Goal: Information Seeking & Learning: Check status

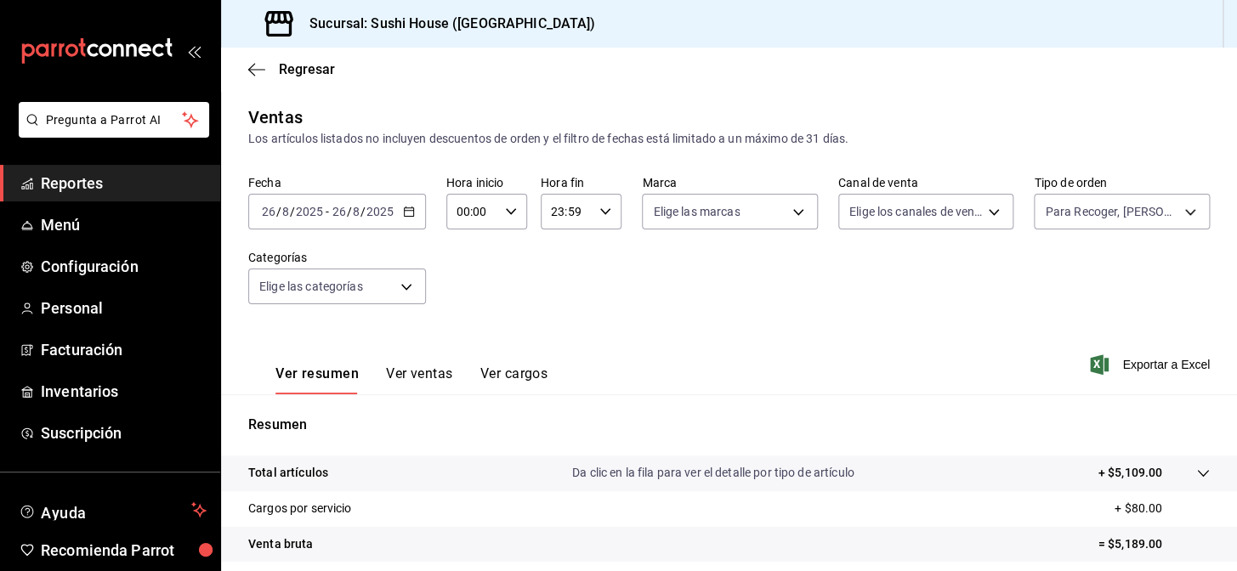
scroll to position [243, 0]
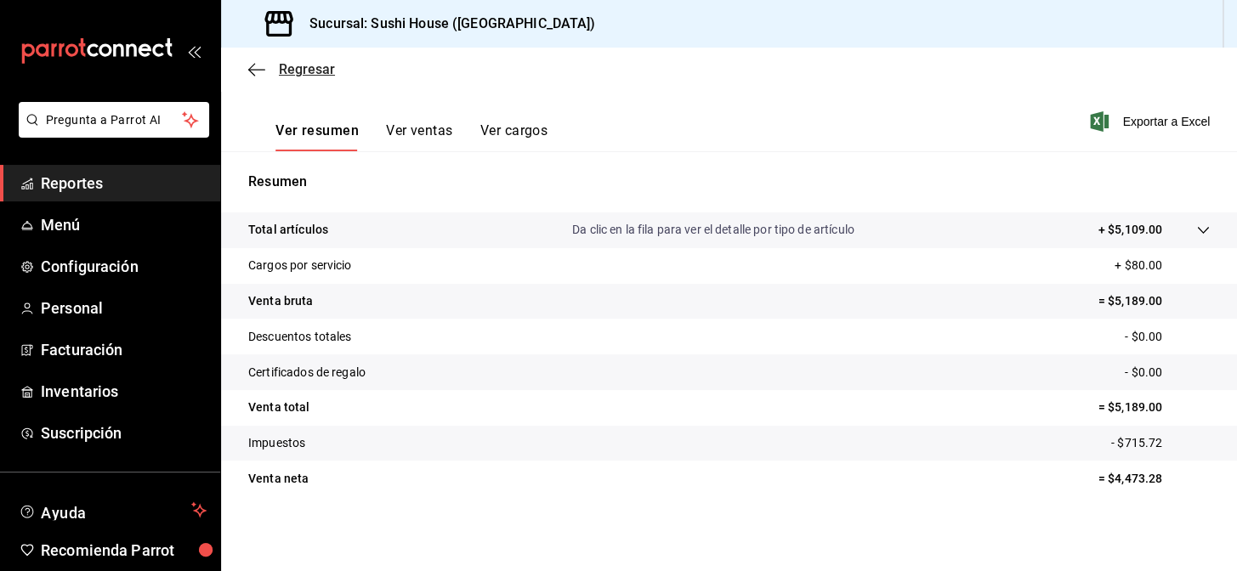
click at [317, 72] on span "Regresar" at bounding box center [307, 69] width 56 height 16
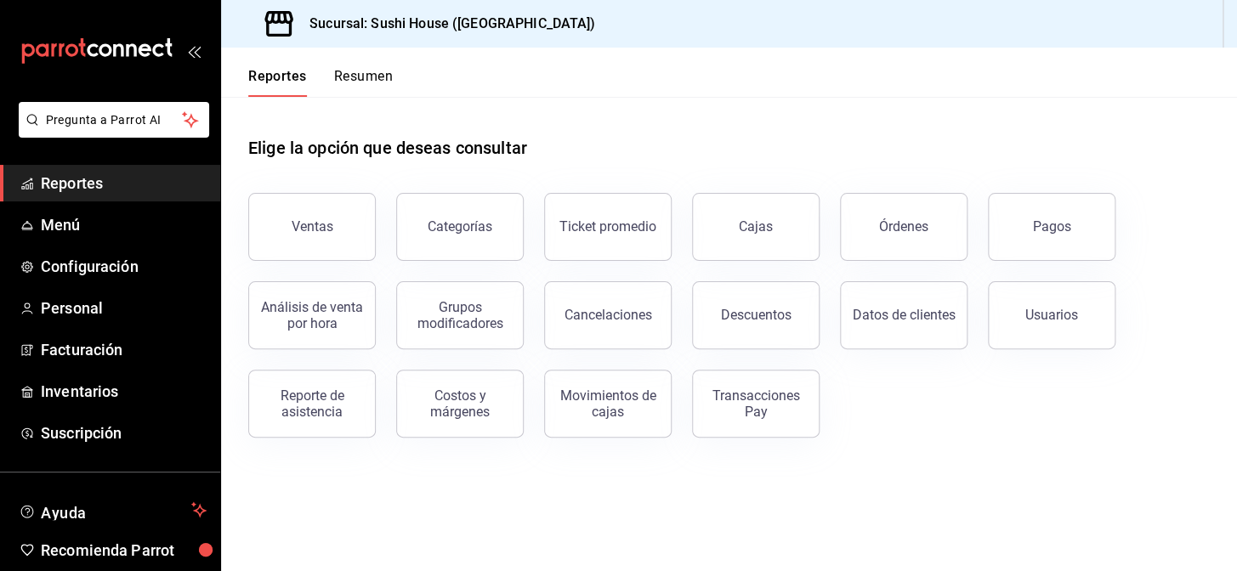
click at [357, 76] on button "Resumen" at bounding box center [363, 82] width 59 height 29
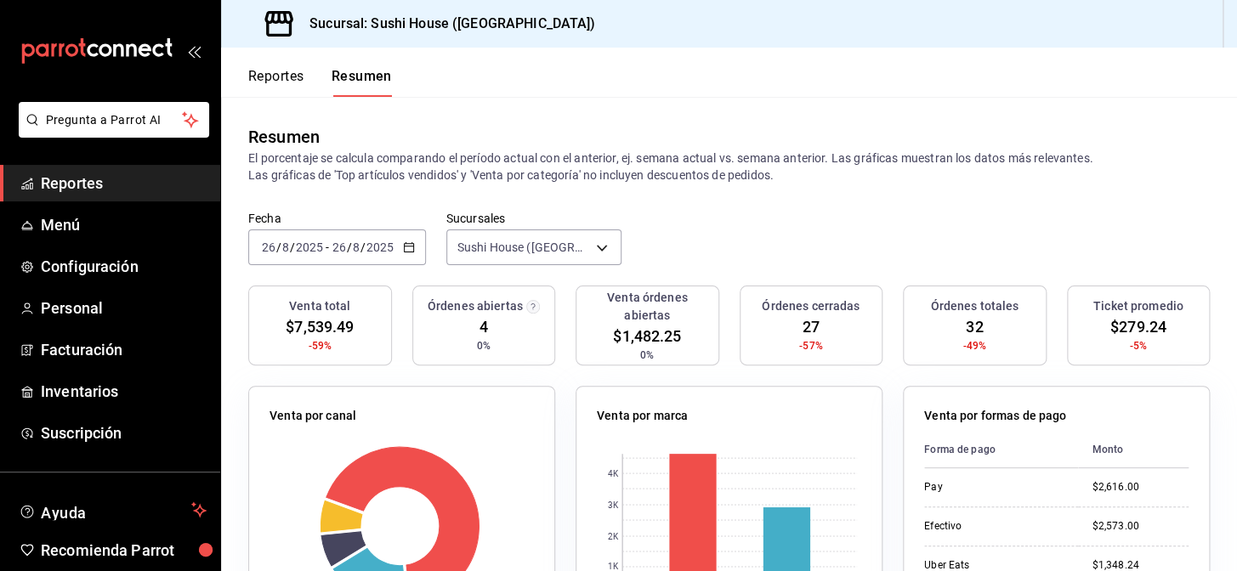
click at [298, 88] on button "Reportes" at bounding box center [276, 82] width 56 height 29
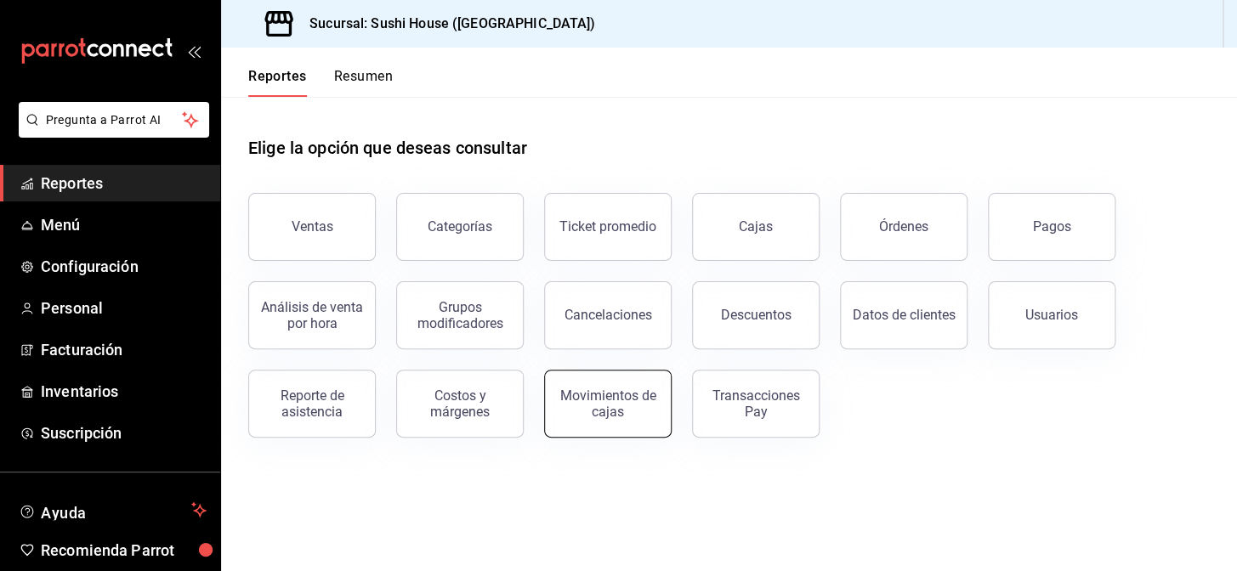
click at [612, 418] on button "Movimientos de cajas" at bounding box center [608, 404] width 128 height 68
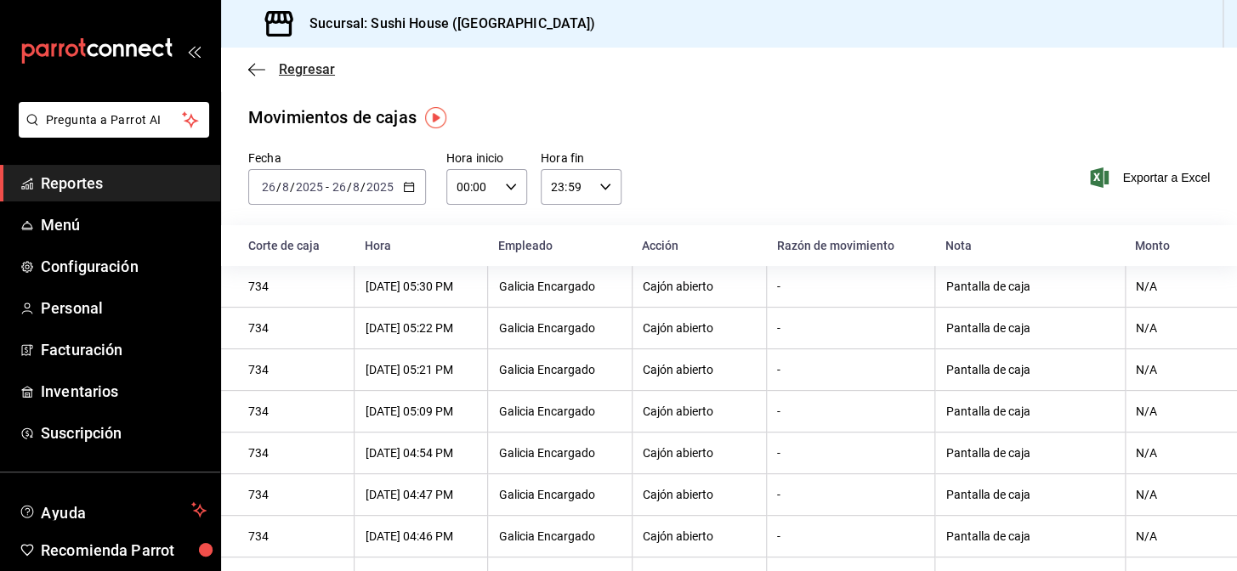
click at [281, 75] on span "Regresar" at bounding box center [307, 69] width 56 height 16
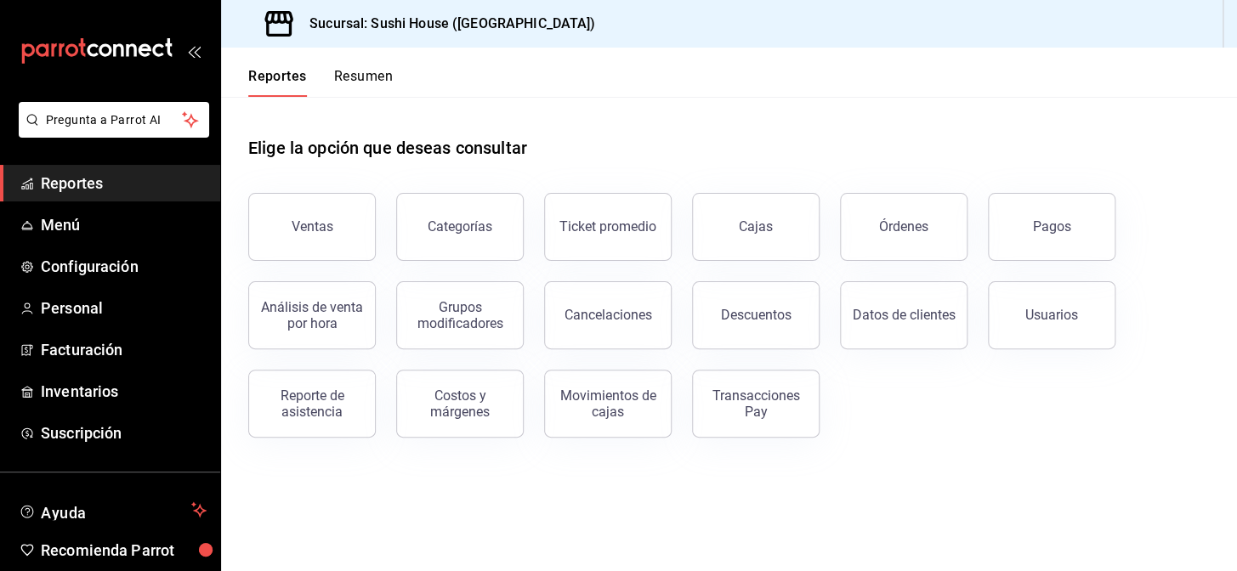
click at [349, 87] on button "Resumen" at bounding box center [363, 82] width 59 height 29
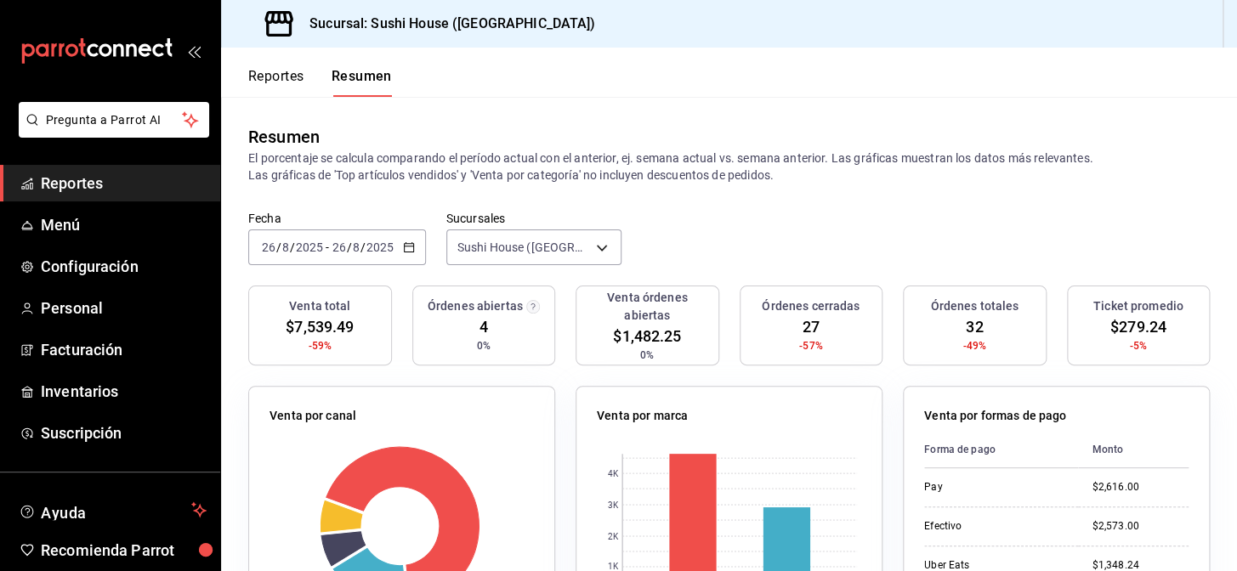
click at [301, 73] on button "Reportes" at bounding box center [276, 82] width 56 height 29
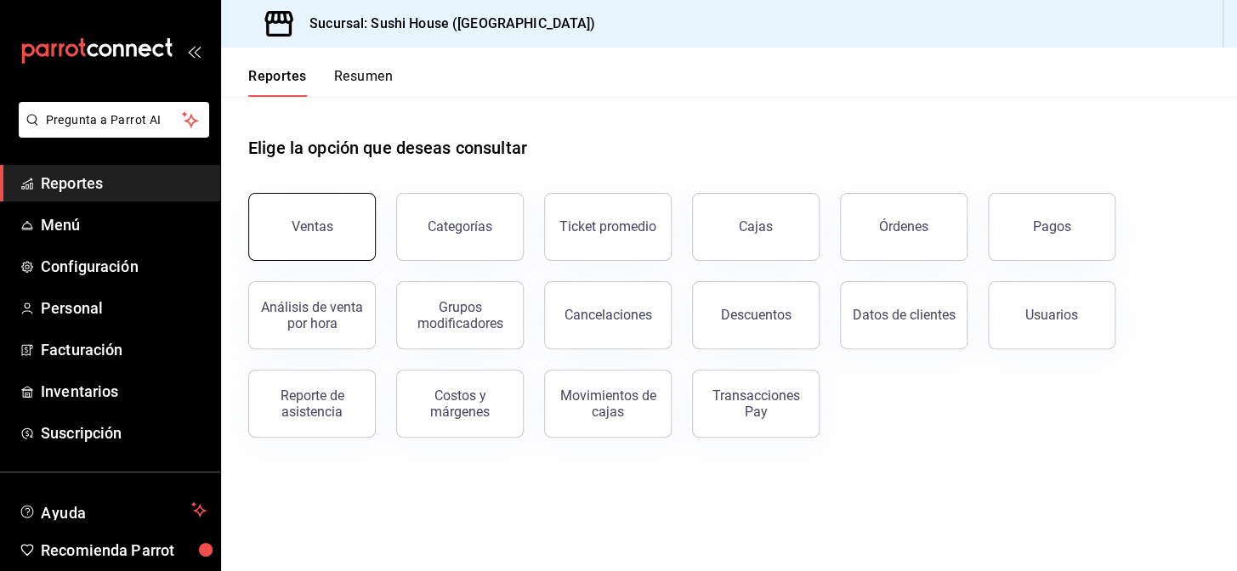
click at [316, 205] on button "Ventas" at bounding box center [312, 227] width 128 height 68
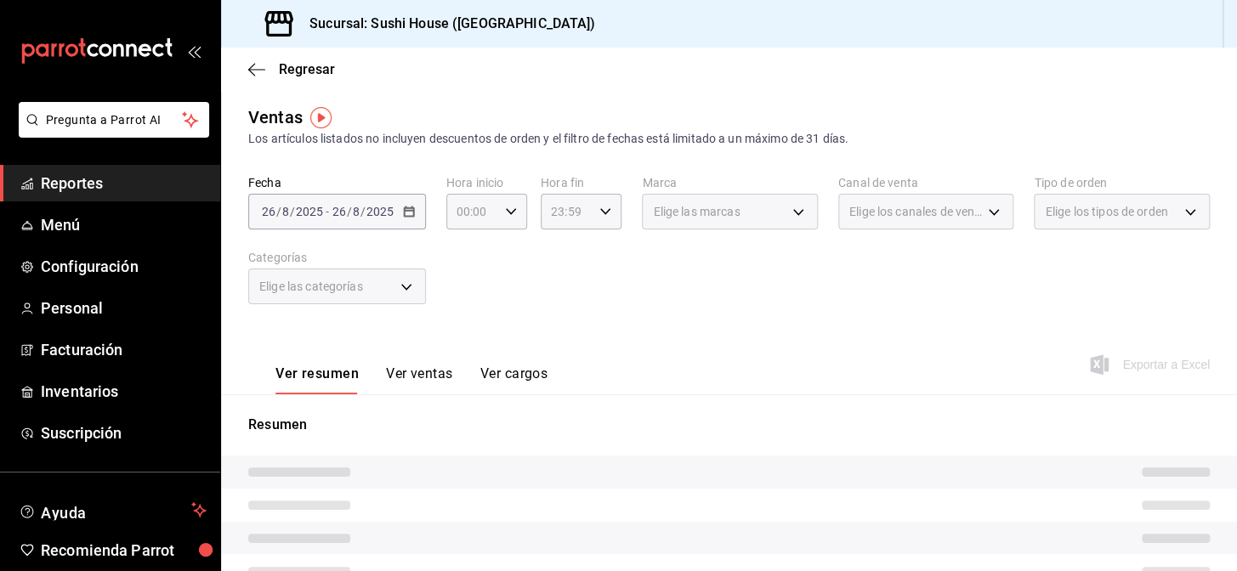
click at [906, 209] on span "Elige los canales de venta" at bounding box center [917, 211] width 134 height 17
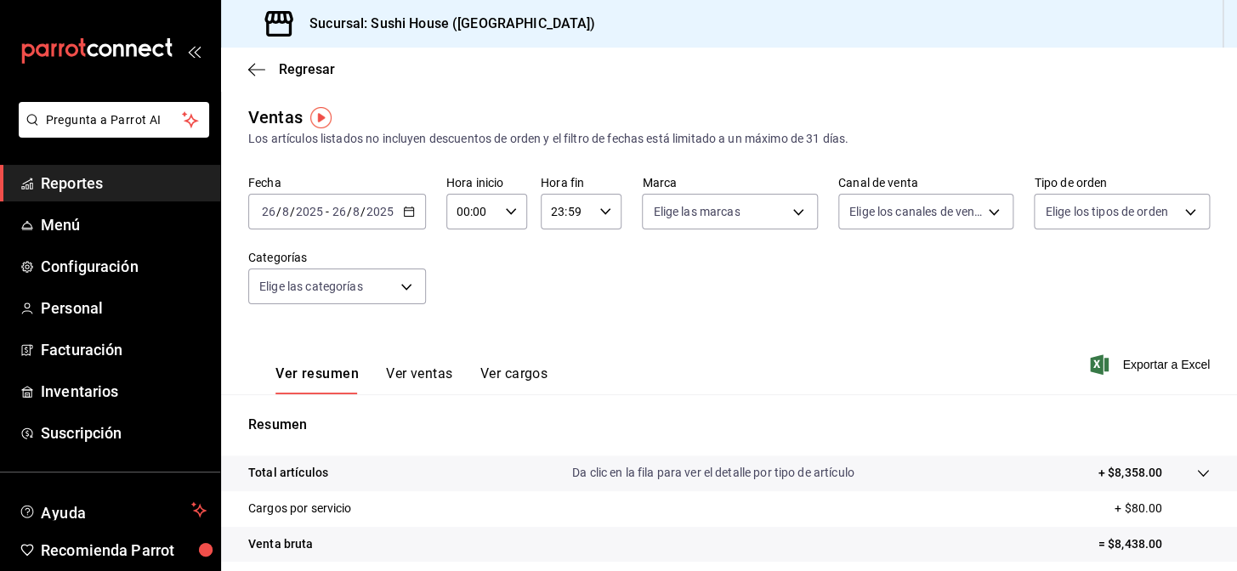
click at [884, 232] on div "Fecha [DATE] [DATE] - [DATE] [DATE] Hora inicio 00:00 Hora inicio Hora fin 23:5…" at bounding box center [729, 250] width 962 height 150
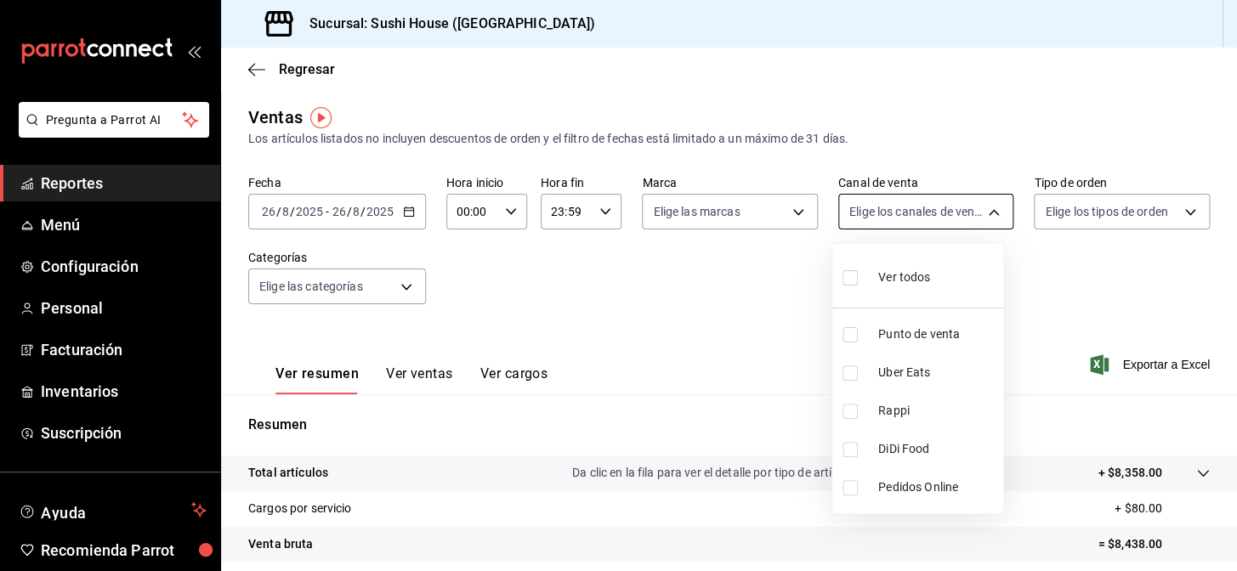
click at [886, 211] on body "Pregunta a Parrot AI Reportes Menú Configuración Personal Facturación Inventari…" at bounding box center [618, 285] width 1237 height 571
click at [907, 409] on span "Rappi" at bounding box center [938, 411] width 118 height 18
type input "RAPPI"
checkbox input "true"
click at [744, 321] on div at bounding box center [618, 285] width 1237 height 571
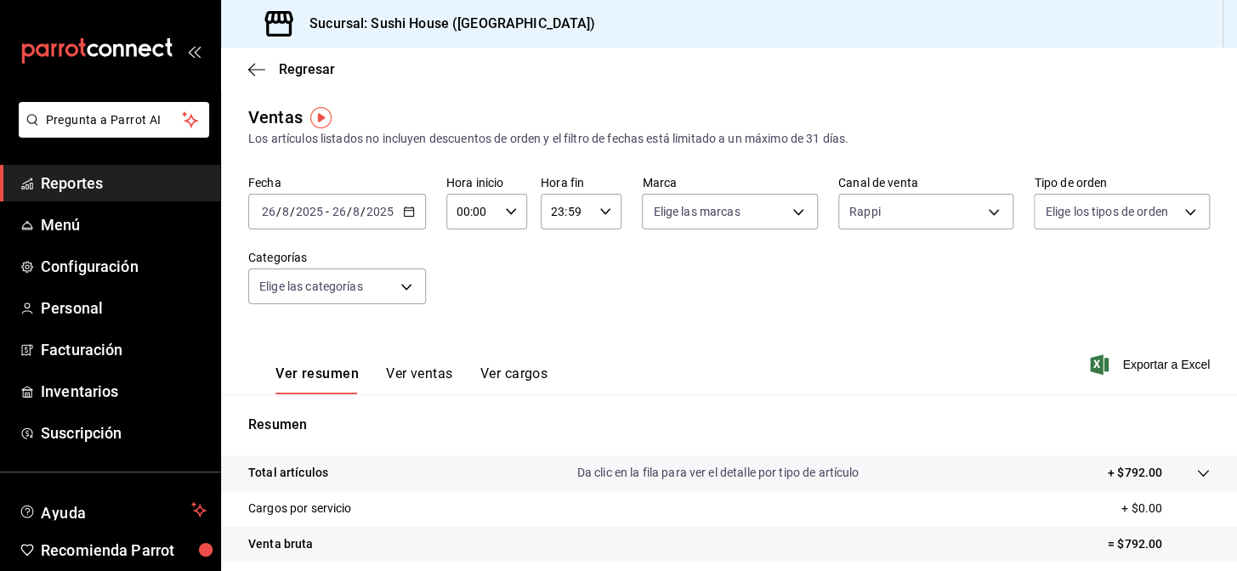
click at [748, 230] on div "Fecha [DATE] [DATE] - [DATE] [DATE] Hora inicio 00:00 Hora inicio Hora fin 23:5…" at bounding box center [729, 250] width 962 height 150
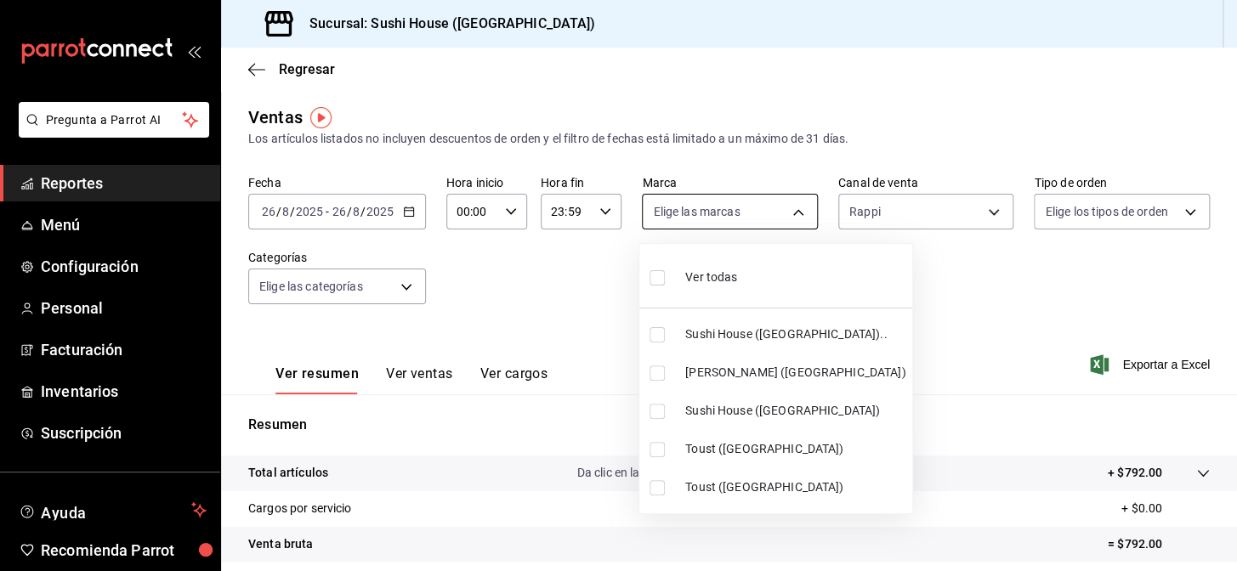
click at [750, 222] on body "Pregunta a Parrot AI Reportes Menú Configuración Personal Facturación Inventari…" at bounding box center [618, 285] width 1237 height 571
click at [740, 283] on li "Ver todas" at bounding box center [776, 276] width 273 height 50
type input "7dc1bbcc-c854-438a-98a7-f6be28febd34,74f618c1-62af-4f1c-9f59-932c5bb3cccb,fc9d6…"
checkbox input "true"
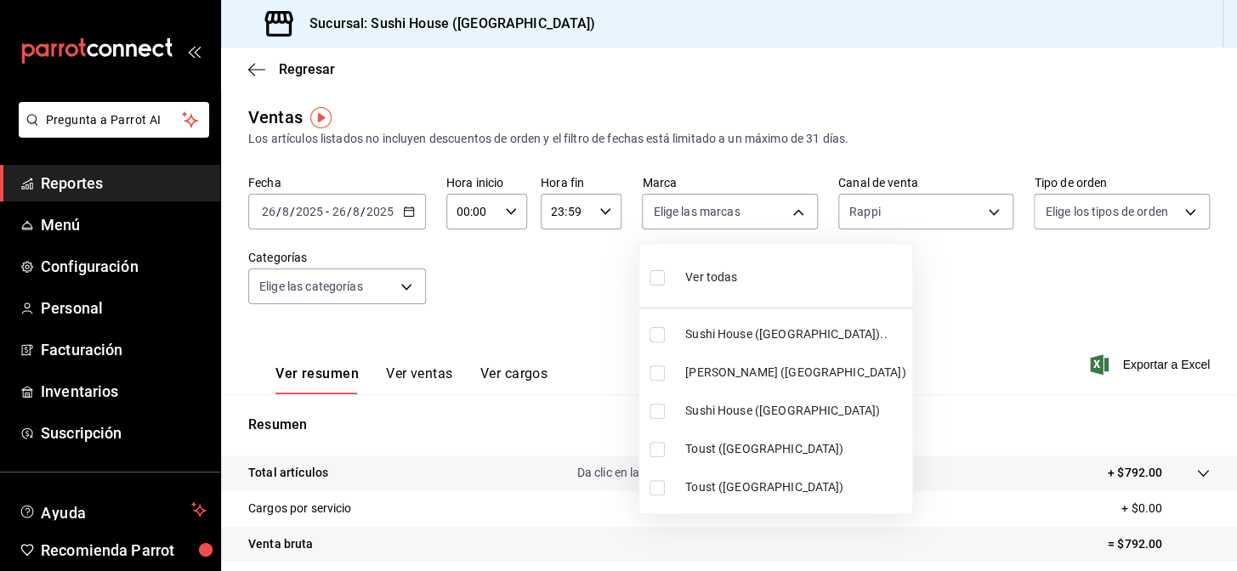
checkbox input "true"
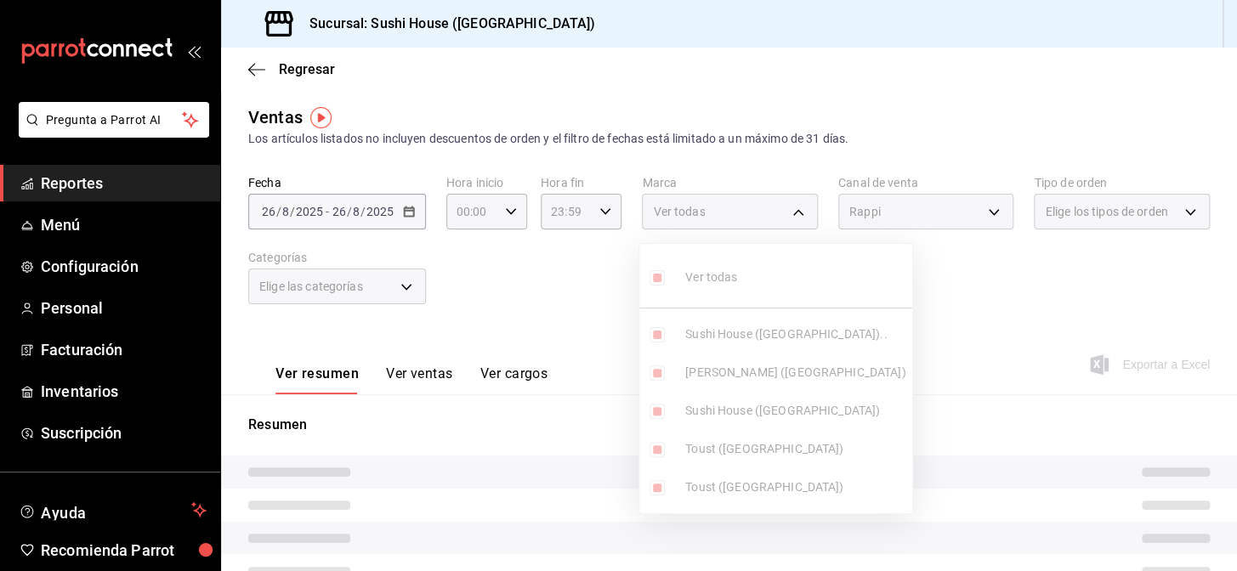
click at [740, 284] on ul "Ver todas Sushi House ([GEOGRAPHIC_DATA]).. Genki Poke ([GEOGRAPHIC_DATA]) [GEO…" at bounding box center [776, 379] width 273 height 270
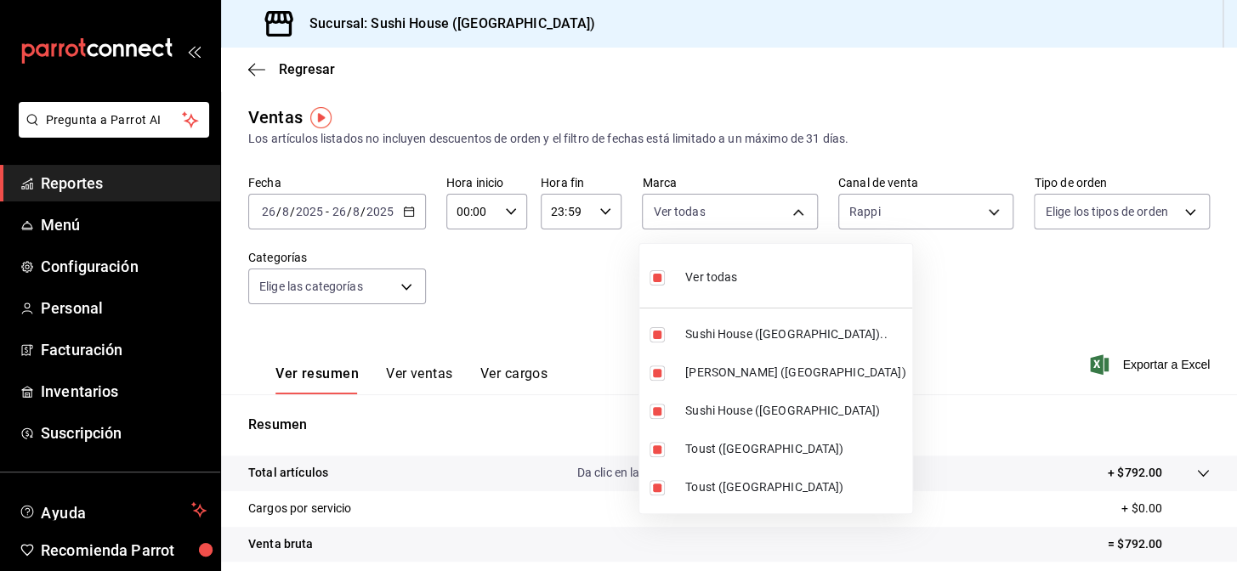
click at [740, 284] on li "Ver todas" at bounding box center [776, 276] width 273 height 50
checkbox input "false"
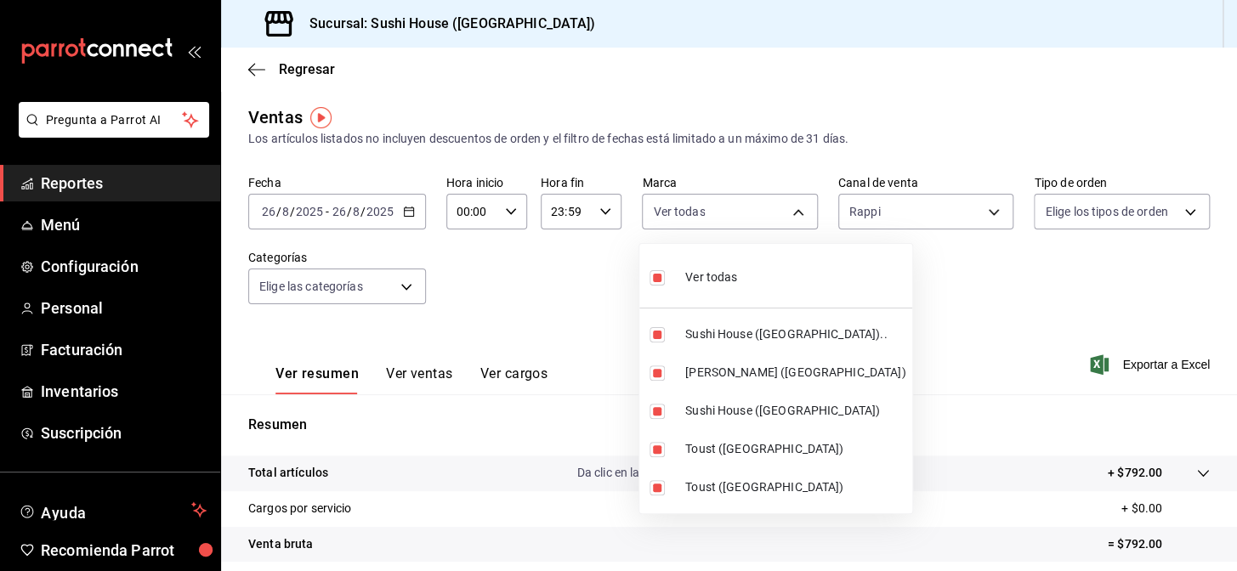
checkbox input "false"
click at [759, 270] on li "Ver todas" at bounding box center [776, 276] width 273 height 50
type input "7dc1bbcc-c854-438a-98a7-f6be28febd34,74f618c1-62af-4f1c-9f59-932c5bb3cccb,fc9d6…"
checkbox input "true"
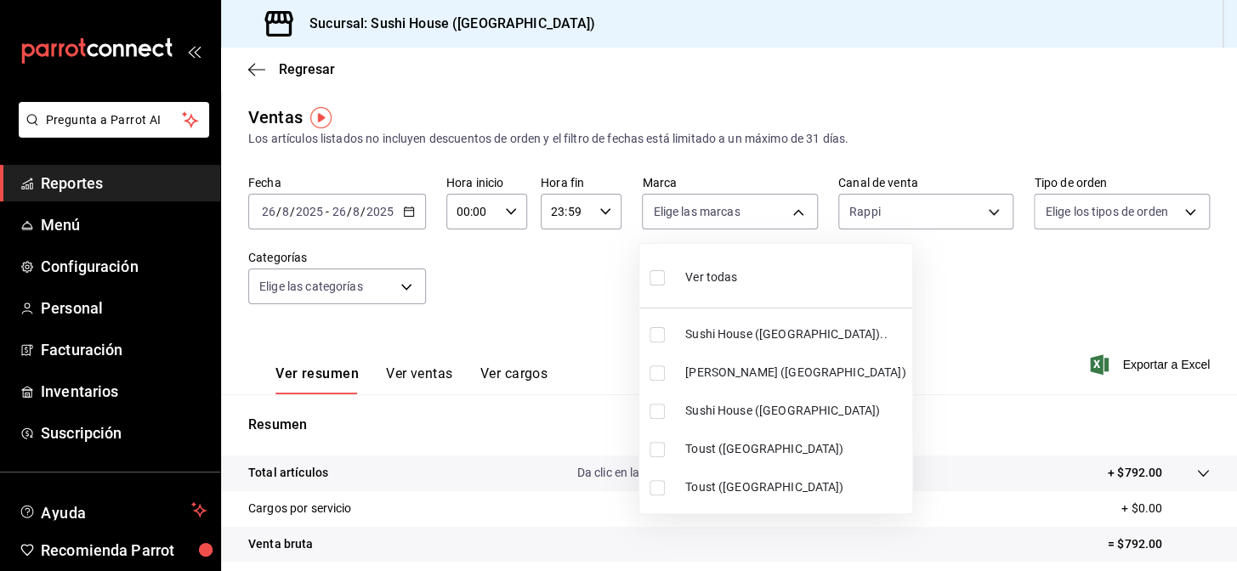
checkbox input "true"
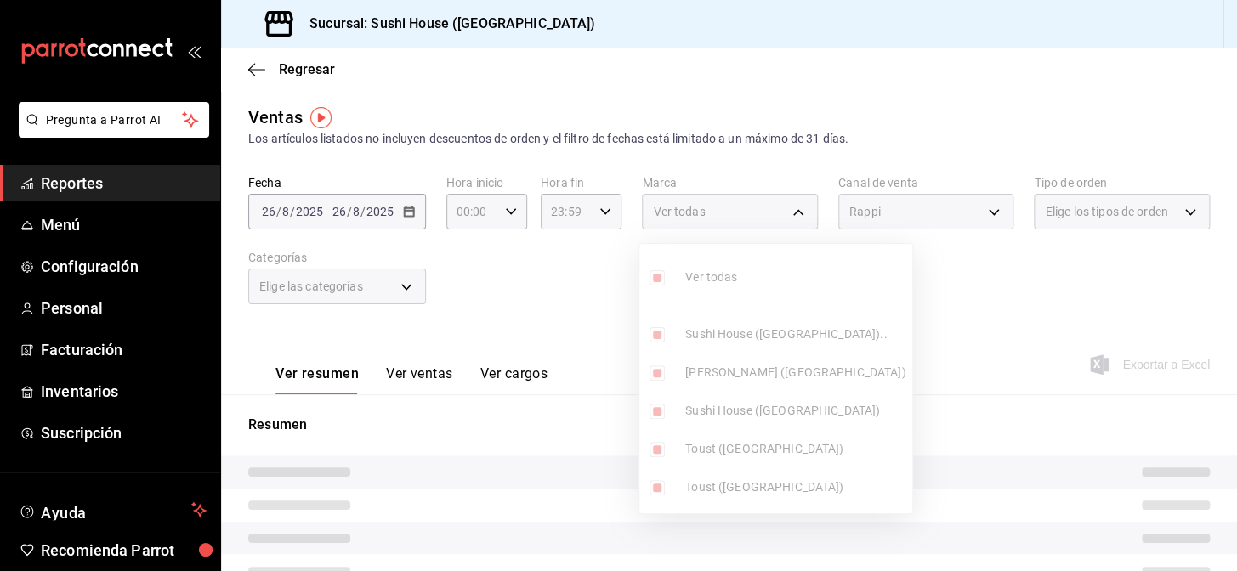
click at [728, 289] on ul "Ver todas Sushi House ([GEOGRAPHIC_DATA]).. Genki Poke ([GEOGRAPHIC_DATA]) [GEO…" at bounding box center [776, 379] width 273 height 270
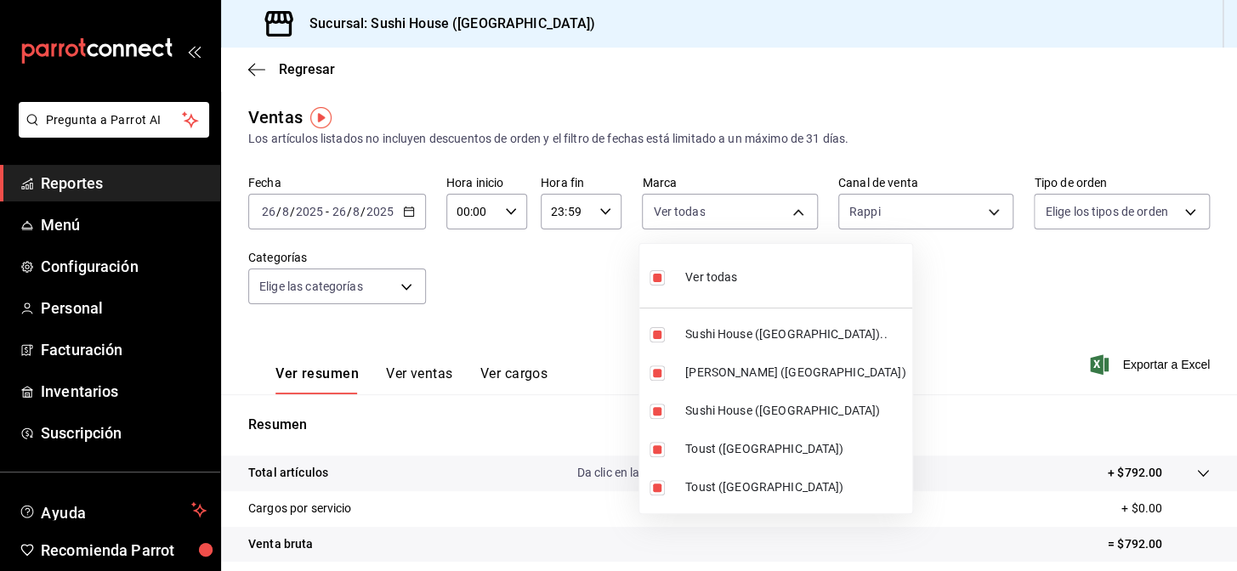
click at [910, 289] on div at bounding box center [618, 285] width 1237 height 571
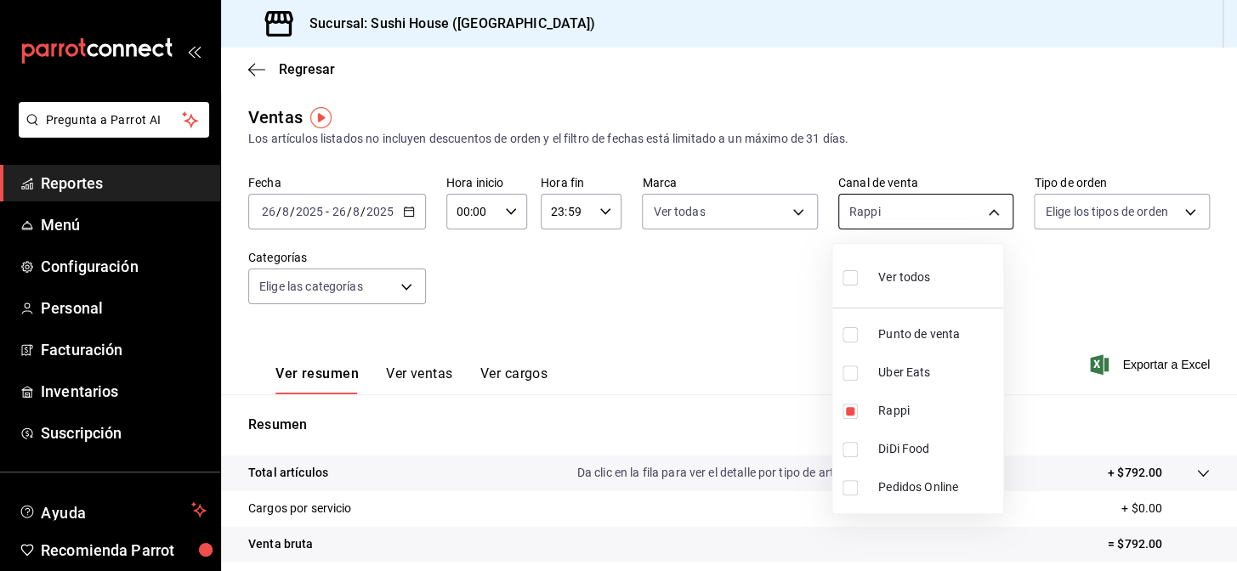
click at [883, 201] on body "Pregunta a Parrot AI Reportes Menú Configuración Personal Facturación Inventari…" at bounding box center [618, 285] width 1237 height 571
click at [893, 378] on span "Uber Eats" at bounding box center [938, 373] width 118 height 18
type input "RAPPI,UBER_EATS"
checkbox input "true"
click at [907, 446] on span "DiDi Food" at bounding box center [938, 450] width 118 height 18
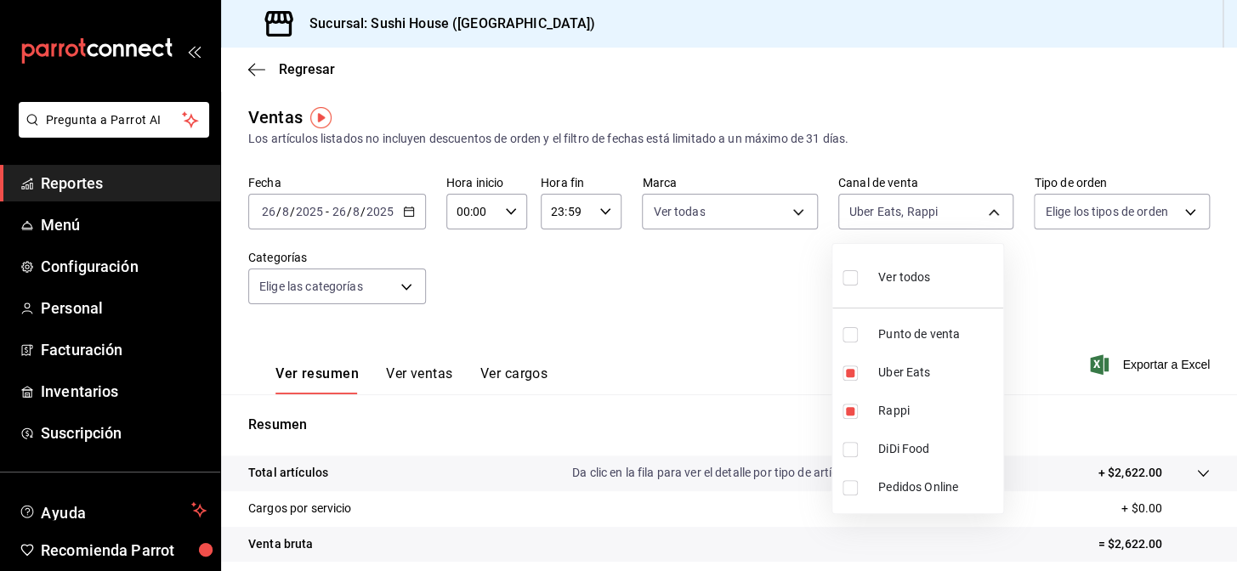
type input "RAPPI,UBER_EATS,DIDI_FOOD"
checkbox input "true"
click at [750, 336] on div at bounding box center [618, 285] width 1237 height 571
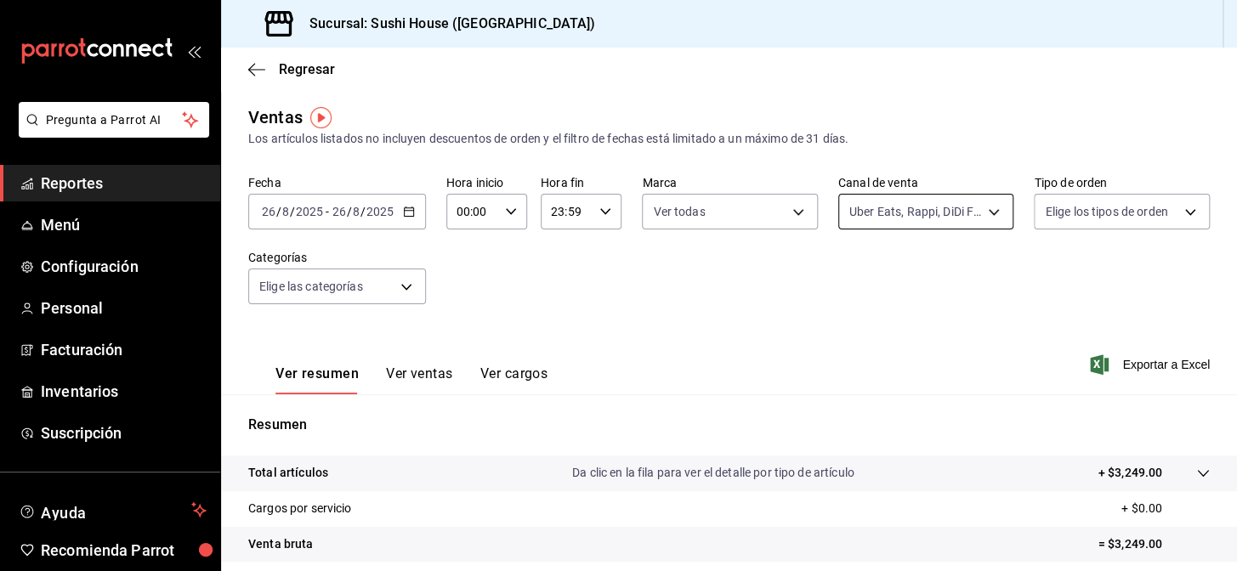
click at [975, 215] on body "Pregunta a Parrot AI Reportes Menú Configuración Personal Facturación Inventari…" at bounding box center [618, 285] width 1237 height 571
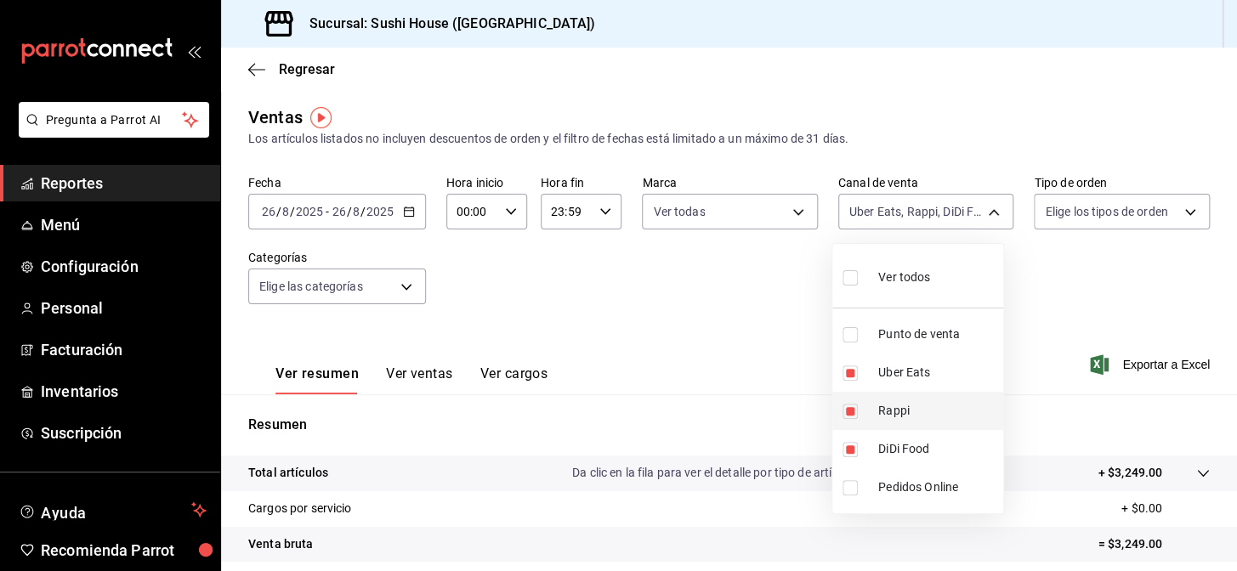
click at [877, 379] on li "Uber Eats" at bounding box center [918, 373] width 171 height 38
type input "RAPPI,DIDI_FOOD"
checkbox input "false"
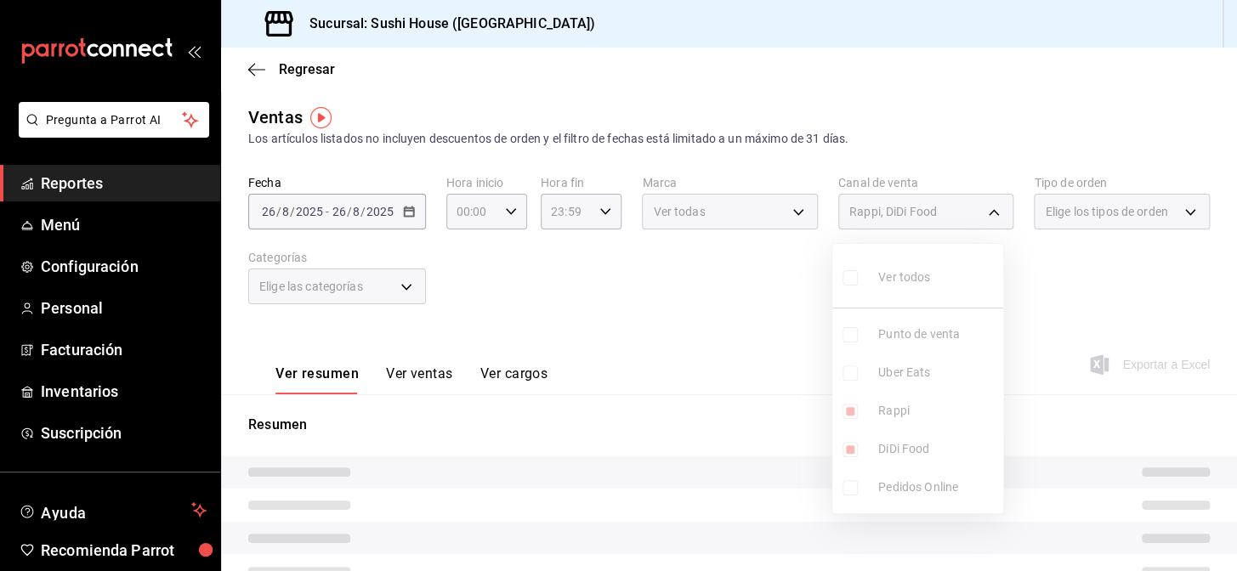
click at [879, 416] on ul "Ver todos Punto de venta Uber Eats Rappi DiDi Food Pedidos Online" at bounding box center [918, 379] width 171 height 270
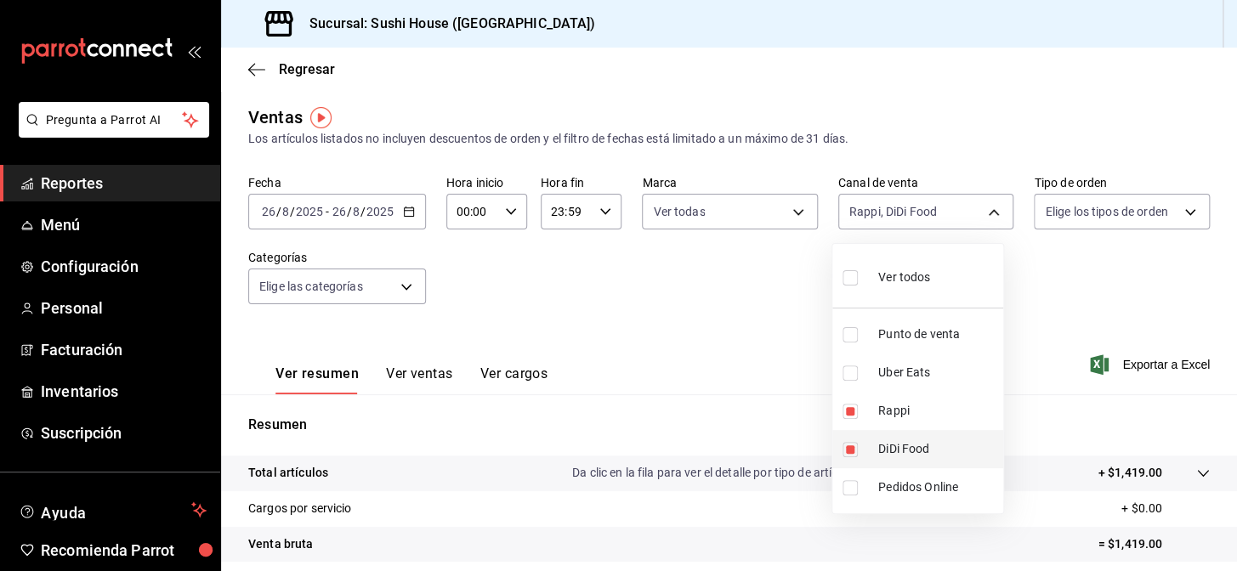
click at [887, 441] on span "DiDi Food" at bounding box center [938, 450] width 118 height 18
type input "RAPPI"
checkbox input "false"
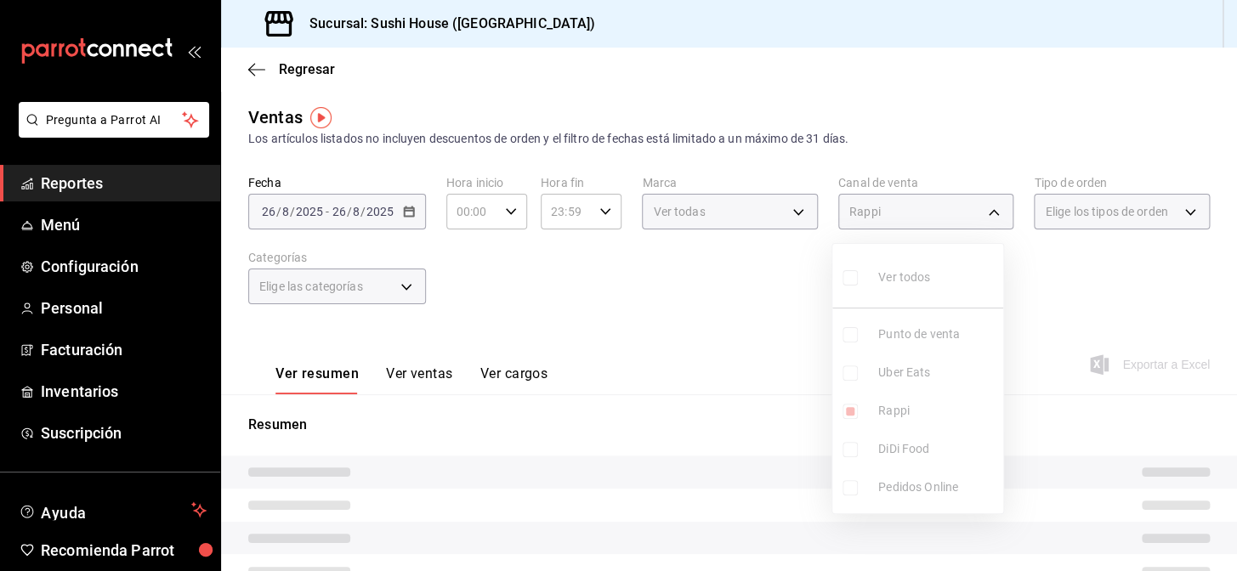
click at [874, 414] on li "Rappi" at bounding box center [918, 411] width 171 height 38
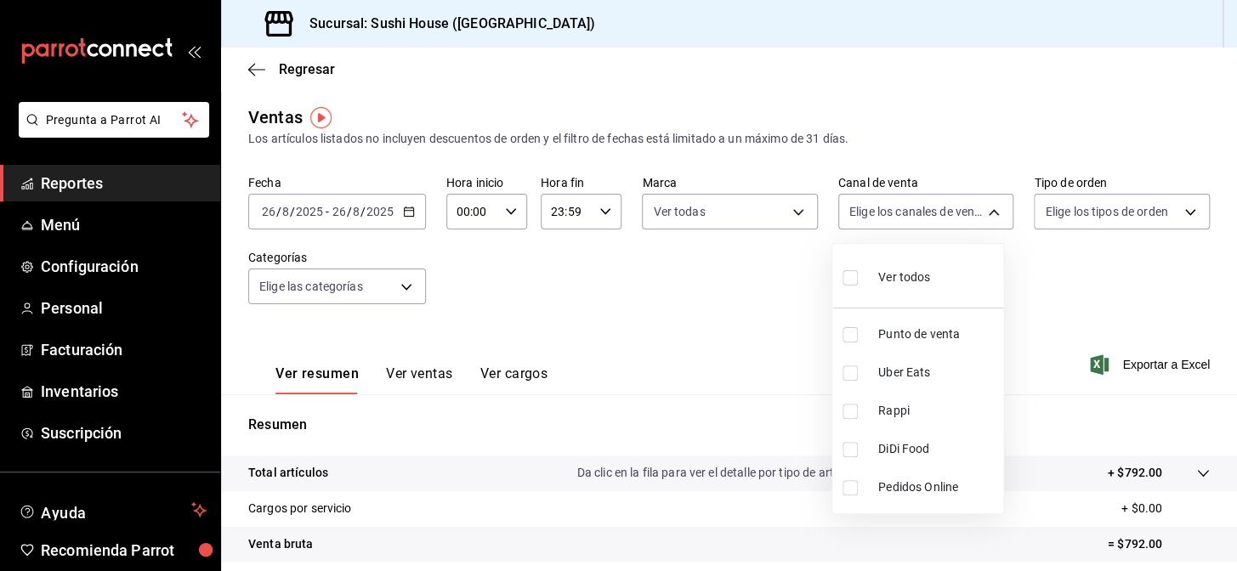
checkbox input "false"
click at [741, 278] on div at bounding box center [618, 285] width 1237 height 571
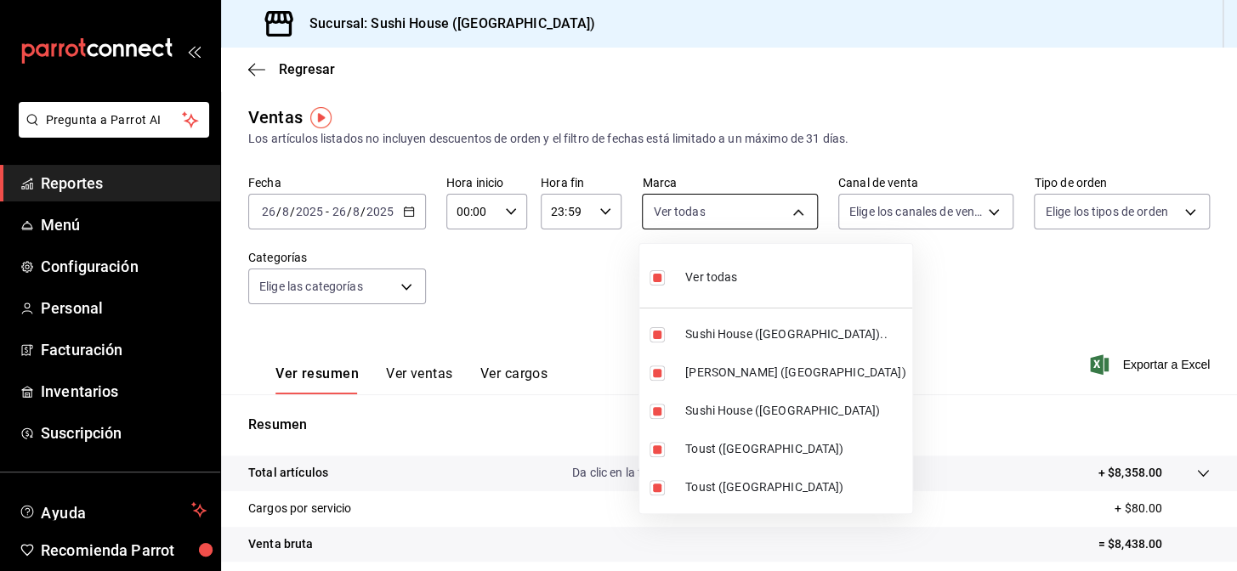
click at [756, 212] on body "Pregunta a Parrot AI Reportes Menú Configuración Personal Facturación Inventari…" at bounding box center [618, 285] width 1237 height 571
click at [758, 285] on li "Ver todas" at bounding box center [776, 276] width 273 height 50
checkbox input "false"
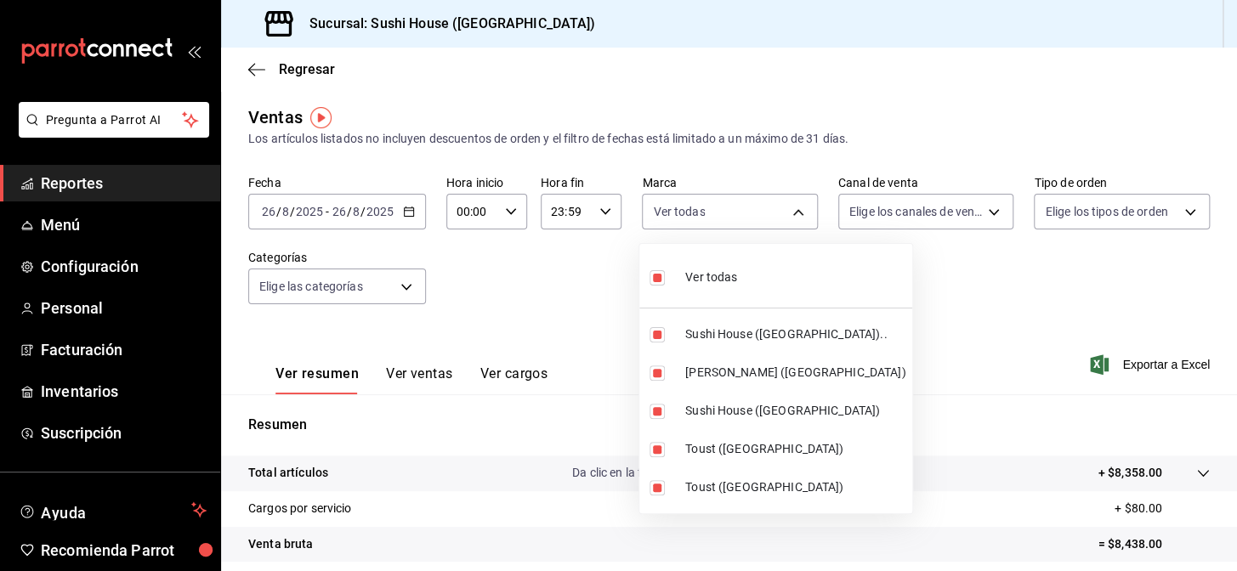
checkbox input "false"
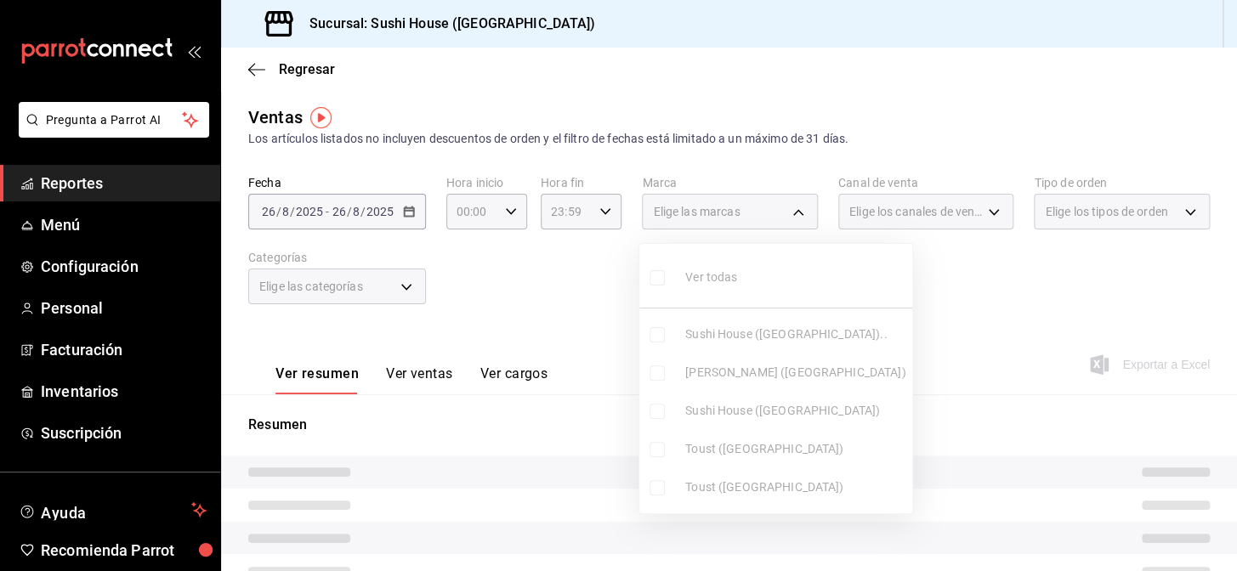
click at [913, 279] on div at bounding box center [618, 285] width 1237 height 571
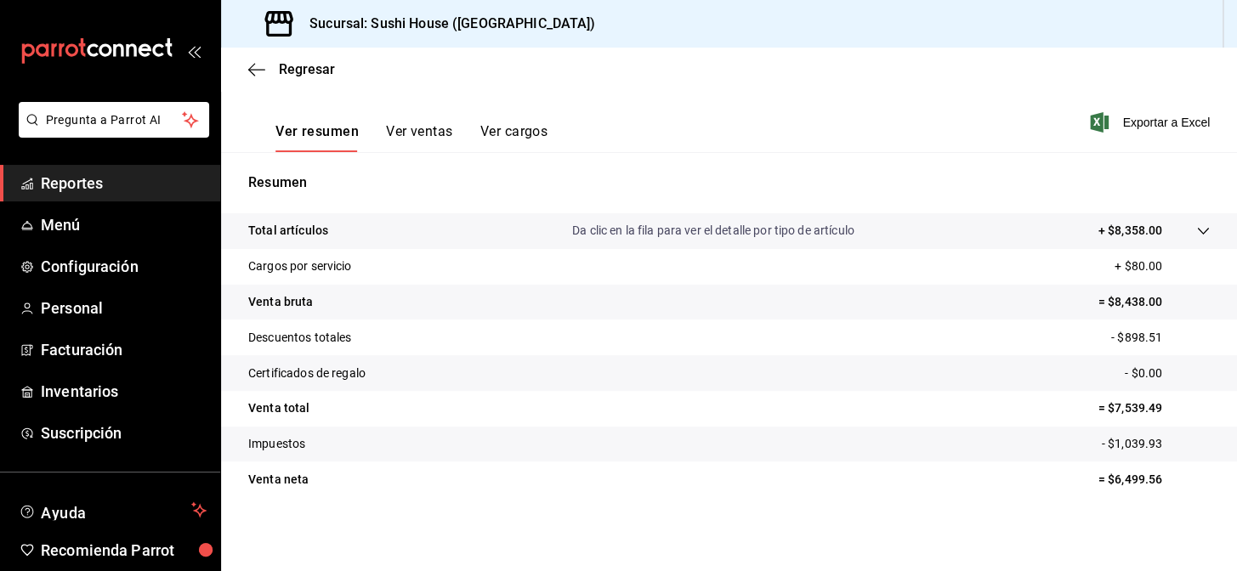
scroll to position [243, 0]
click at [317, 68] on span "Regresar" at bounding box center [307, 69] width 56 height 16
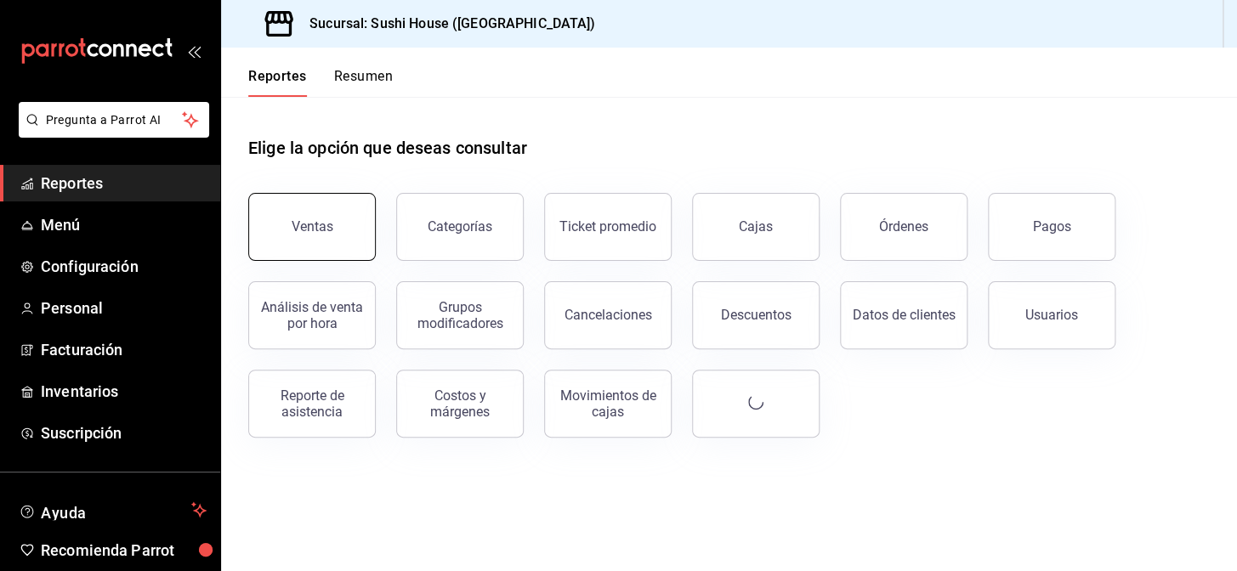
click at [357, 226] on button "Ventas" at bounding box center [312, 227] width 128 height 68
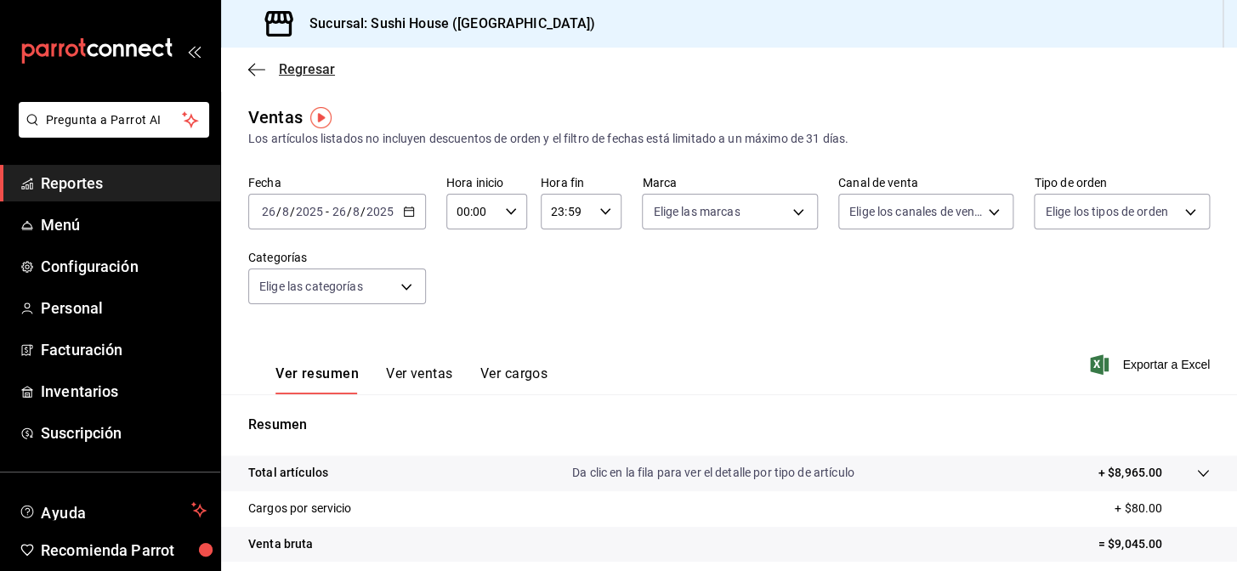
click at [304, 63] on span "Regresar" at bounding box center [307, 69] width 56 height 16
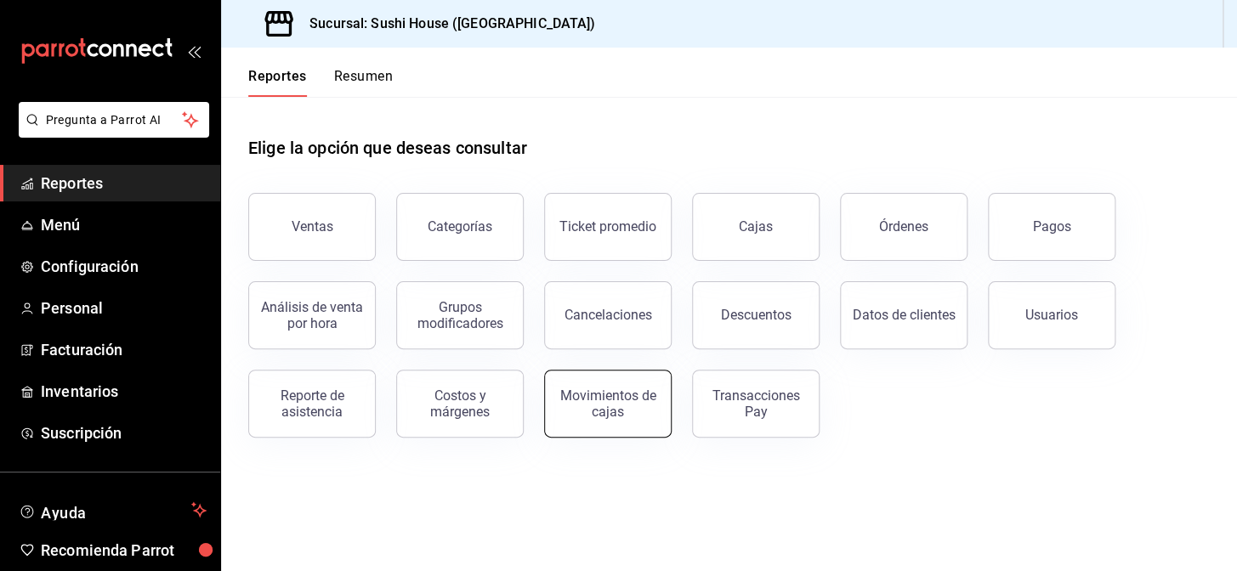
click at [568, 403] on div "Movimientos de cajas" at bounding box center [607, 404] width 105 height 32
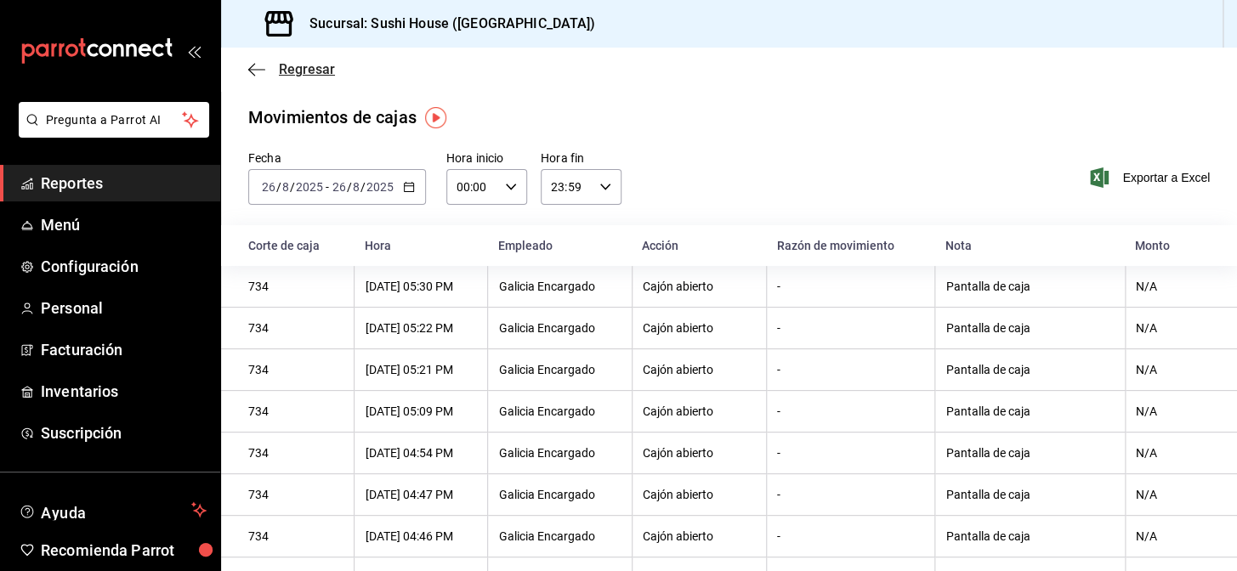
click at [311, 64] on span "Regresar" at bounding box center [307, 69] width 56 height 16
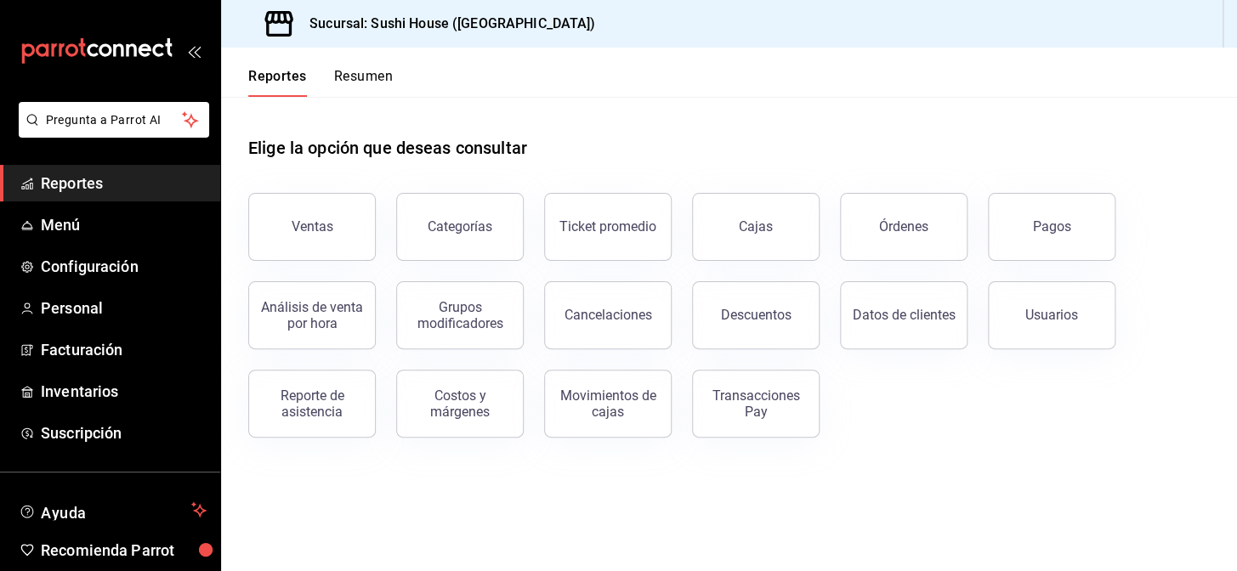
click at [367, 82] on button "Resumen" at bounding box center [363, 82] width 59 height 29
